Goal: Communication & Community: Answer question/provide support

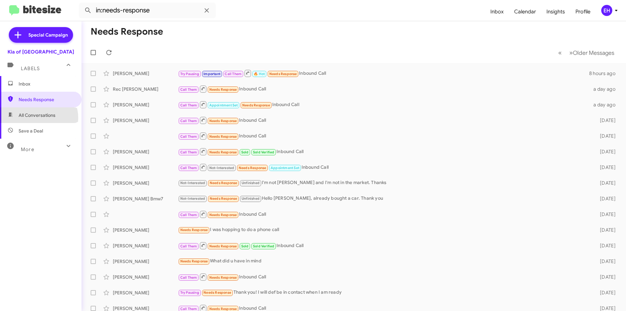
click at [38, 118] on span "All Conversations" at bounding box center [37, 115] width 37 height 7
type input "in:all-conversations"
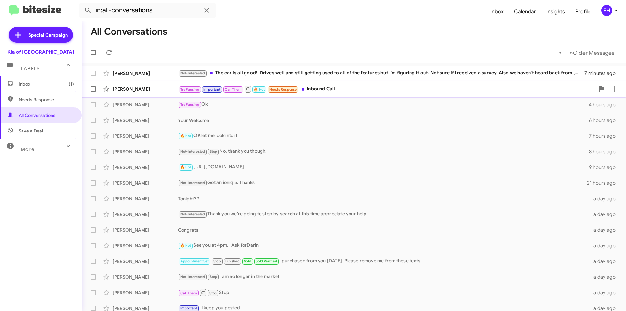
click at [327, 90] on div "Try Pausing Important Call Them 🔥 Hot Needs Response Inbound Call" at bounding box center [386, 89] width 417 height 8
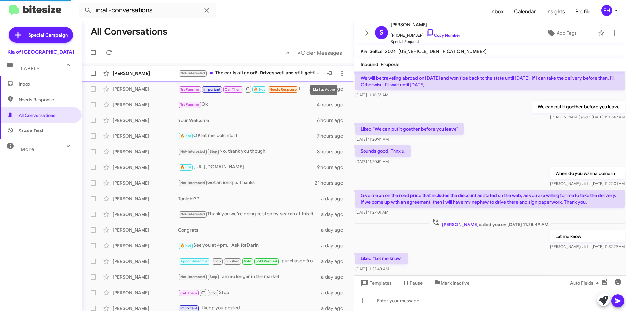
scroll to position [234, 0]
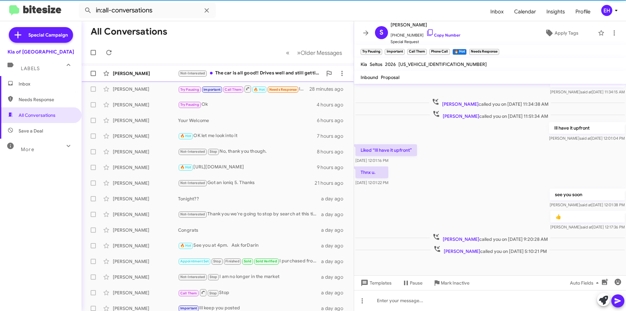
click at [299, 73] on div "Not-Interested The car is all good!! Drives well and still getting used to all …" at bounding box center [250, 73] width 145 height 8
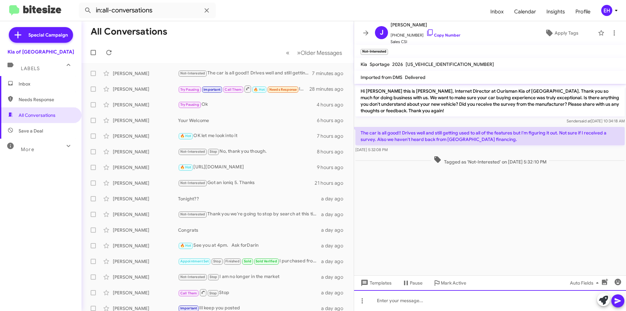
click at [417, 297] on div at bounding box center [490, 300] width 272 height 21
click at [620, 297] on icon at bounding box center [618, 301] width 8 height 8
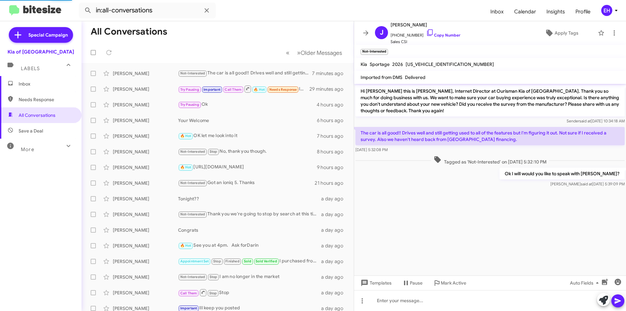
click at [35, 103] on span "Needs Response" at bounding box center [41, 100] width 82 height 16
type input "in:needs-response"
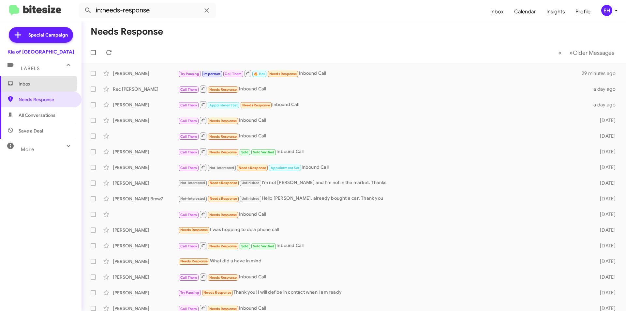
click at [35, 84] on span "Inbox" at bounding box center [46, 84] width 55 height 7
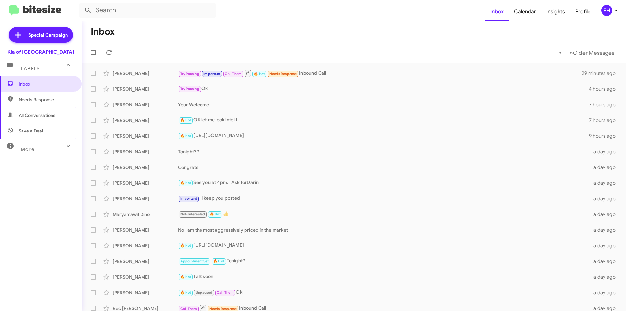
click at [25, 130] on span "Save a Deal" at bounding box center [31, 131] width 24 height 7
type input "in:not-interested"
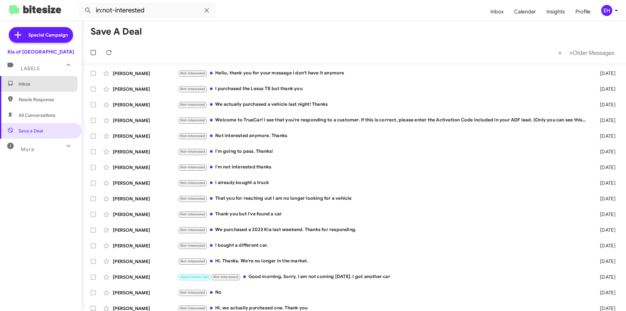
click at [26, 83] on span "Inbox" at bounding box center [46, 84] width 55 height 7
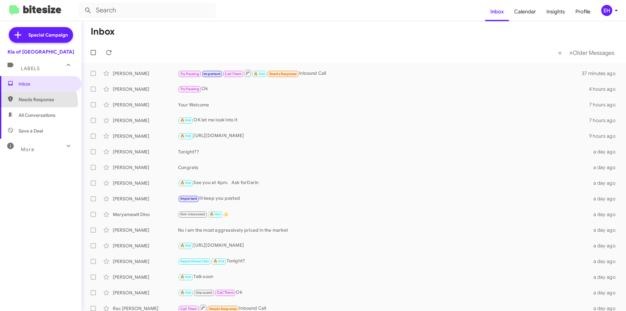
click at [30, 103] on span "Needs Response" at bounding box center [41, 100] width 82 height 16
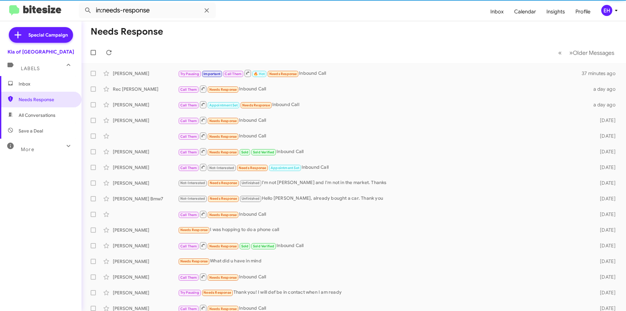
click at [35, 116] on span "All Conversations" at bounding box center [37, 115] width 37 height 7
type input "in:all-conversations"
